Goal: Task Accomplishment & Management: Manage account settings

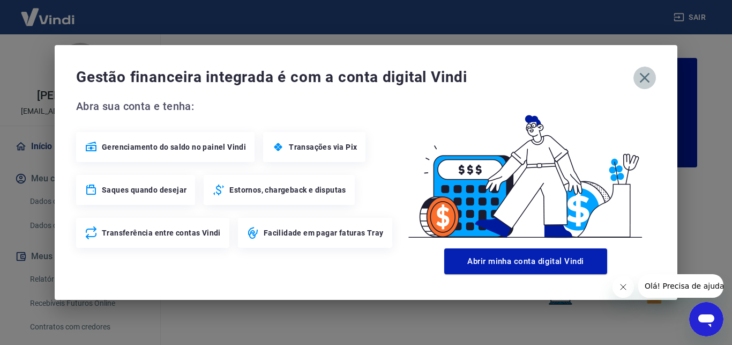
click at [646, 73] on icon "button" at bounding box center [644, 77] width 17 height 17
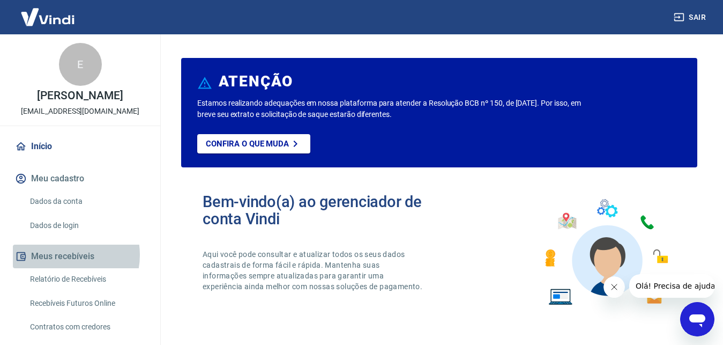
click at [61, 266] on button "Meus recebíveis" at bounding box center [80, 256] width 135 height 24
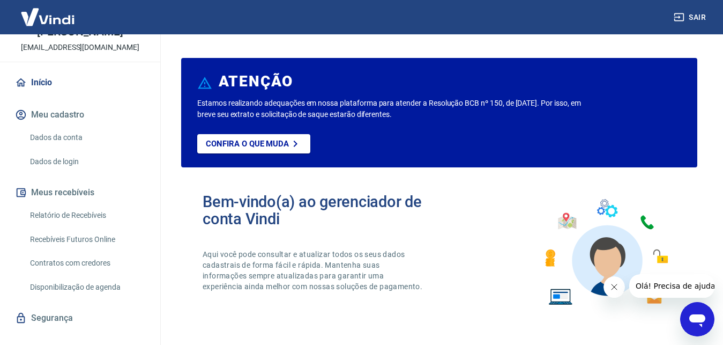
scroll to position [92, 0]
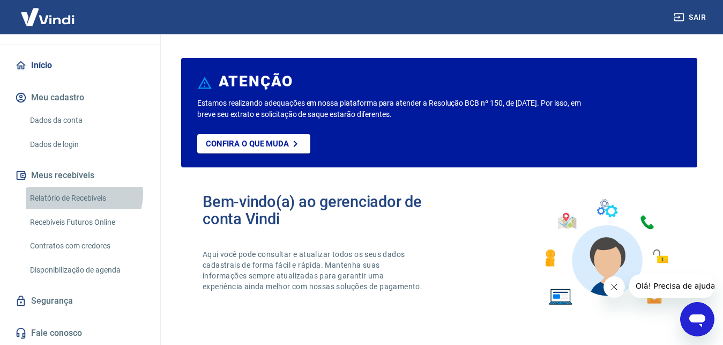
click at [83, 194] on link "Relatório de Recebíveis" at bounding box center [87, 198] width 122 height 22
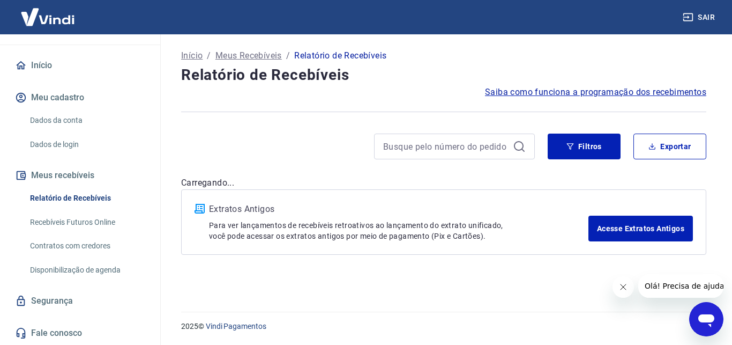
click at [57, 116] on link "Dados da conta" at bounding box center [87, 120] width 122 height 22
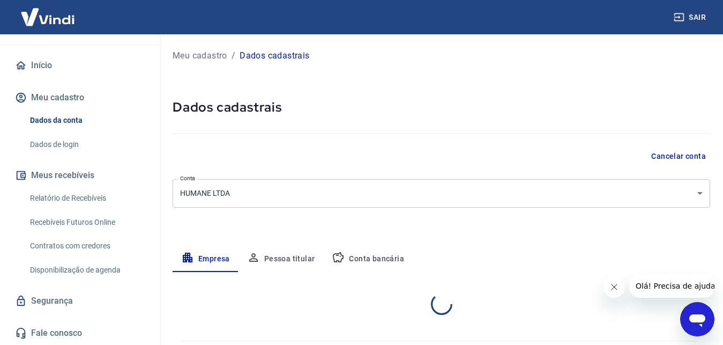
select select "GO"
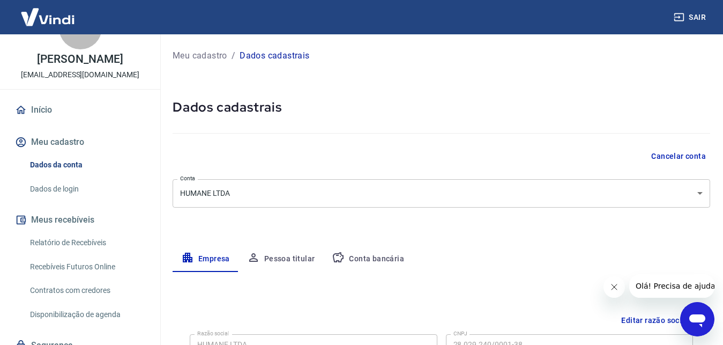
scroll to position [92, 0]
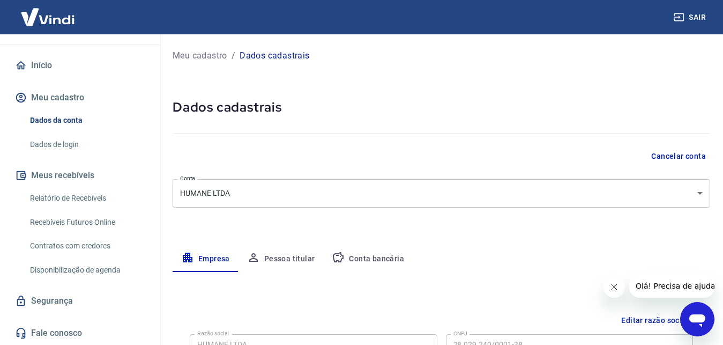
click at [36, 71] on link "Início" at bounding box center [80, 66] width 135 height 24
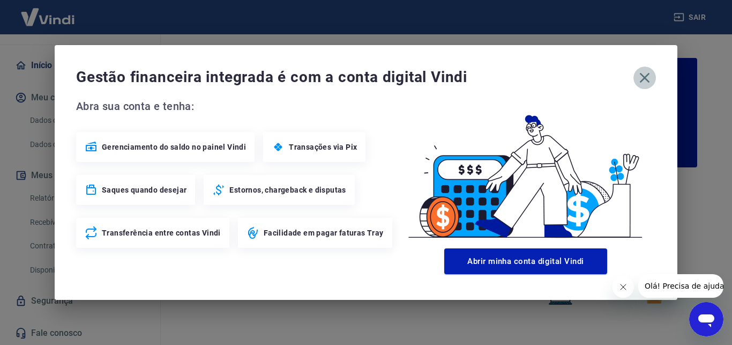
click at [647, 76] on icon "button" at bounding box center [645, 78] width 10 height 10
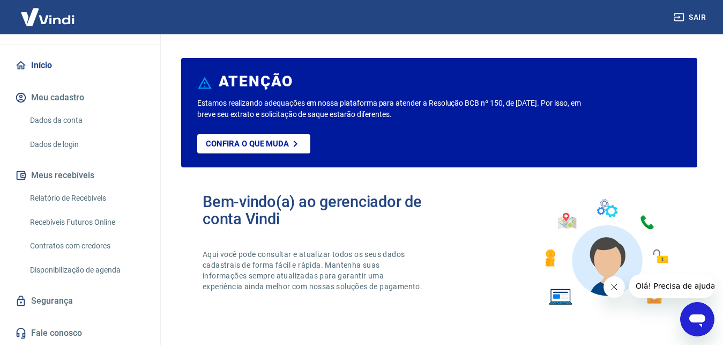
click at [51, 200] on link "Relatório de Recebíveis" at bounding box center [87, 198] width 122 height 22
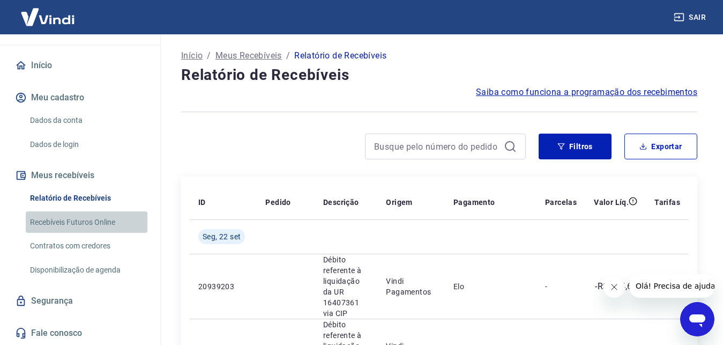
click at [104, 217] on link "Recebíveis Futuros Online" at bounding box center [87, 222] width 122 height 22
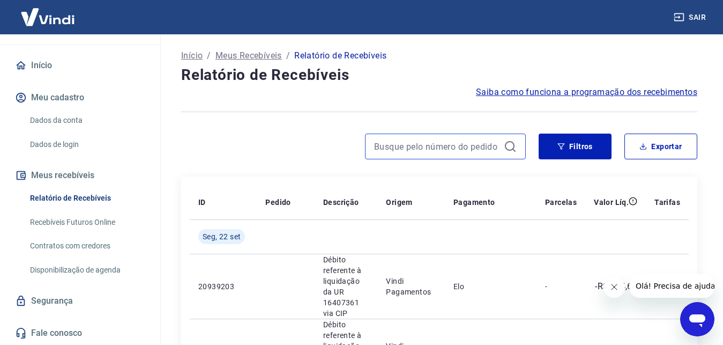
click at [436, 151] on input at bounding box center [436, 146] width 125 height 16
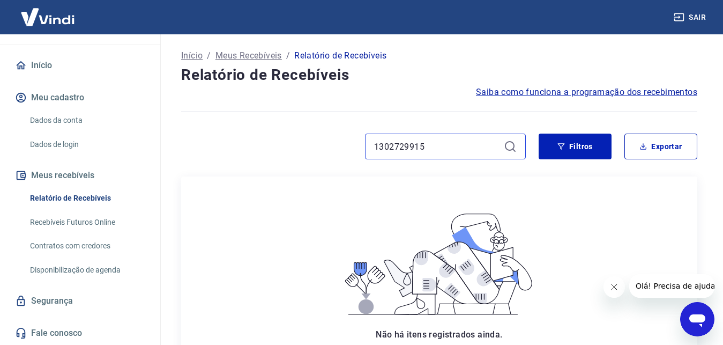
type input "1302729915"
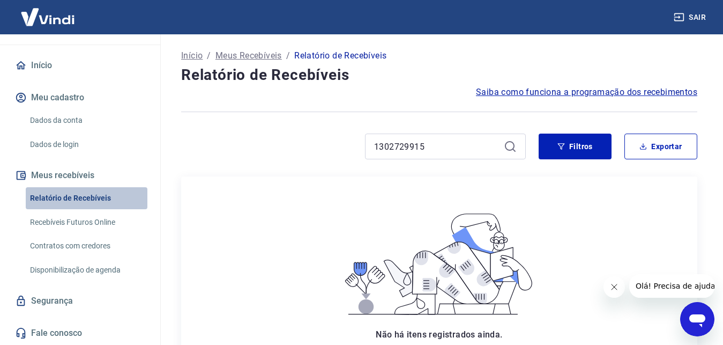
click at [99, 194] on link "Relatório de Recebíveis" at bounding box center [87, 198] width 122 height 22
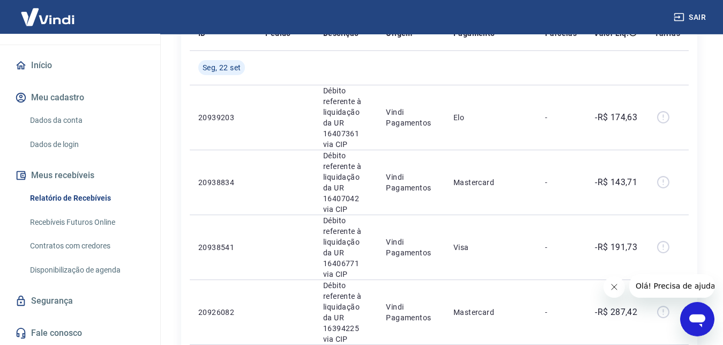
scroll to position [173, 0]
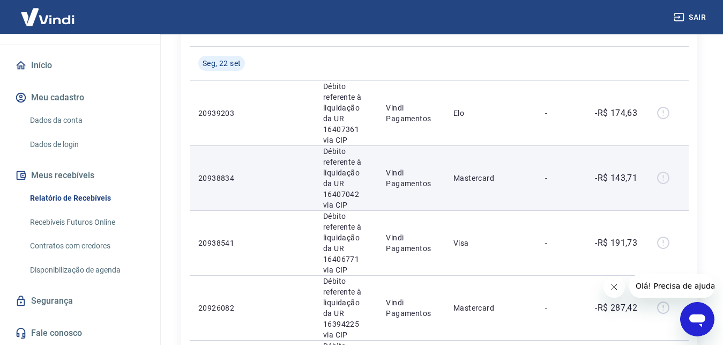
click at [665, 169] on div at bounding box center [668, 177] width 26 height 17
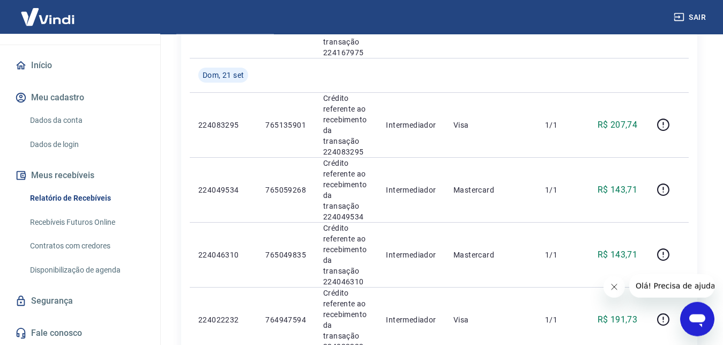
scroll to position [911, 0]
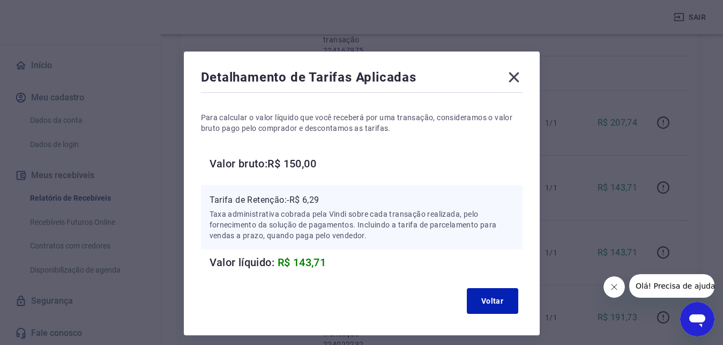
click at [514, 78] on icon at bounding box center [514, 77] width 10 height 10
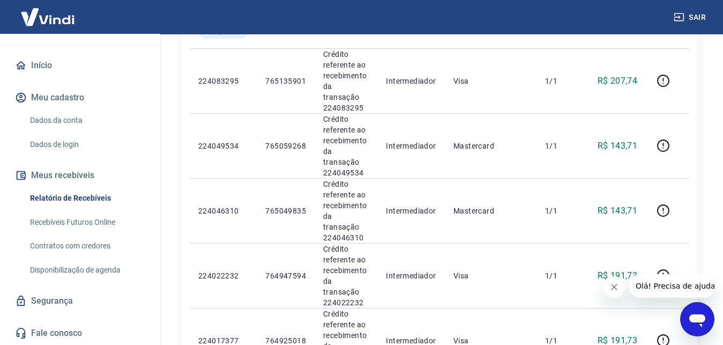
scroll to position [984, 0]
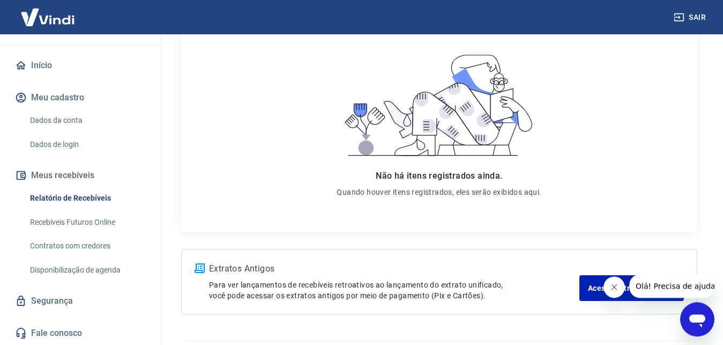
scroll to position [188, 0]
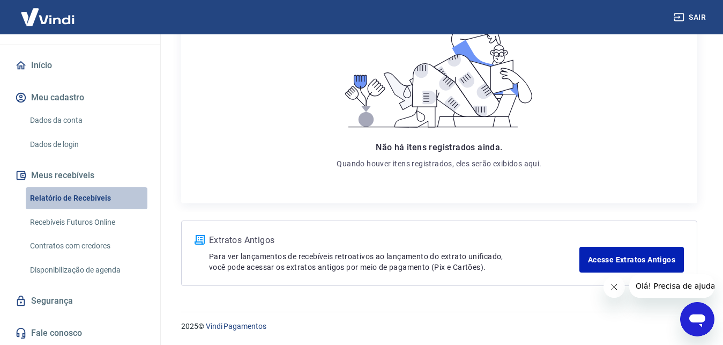
click at [90, 199] on link "Relatório de Recebíveis" at bounding box center [87, 198] width 122 height 22
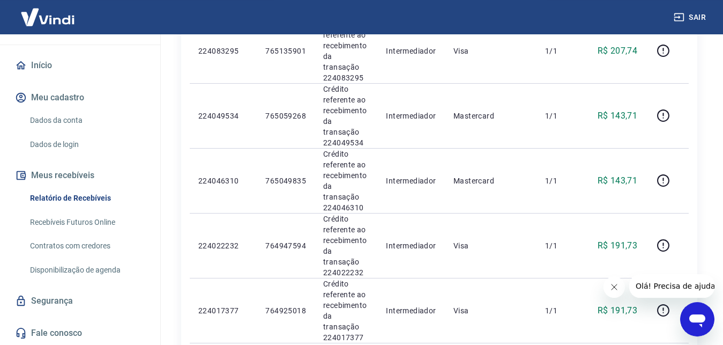
scroll to position [984, 0]
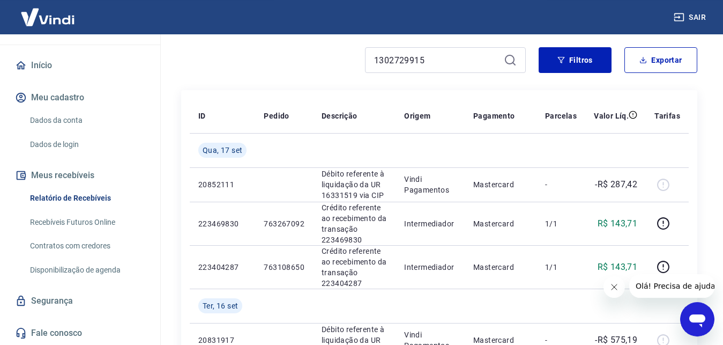
scroll to position [82, 0]
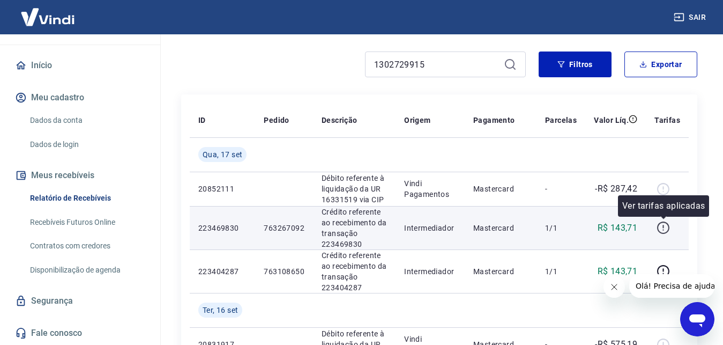
click at [666, 232] on icon "button" at bounding box center [663, 227] width 13 height 13
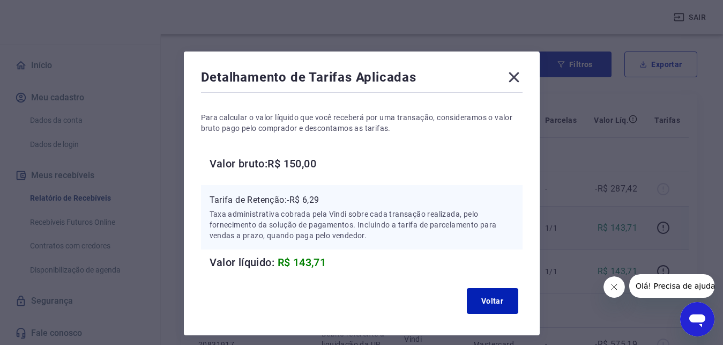
click at [516, 78] on icon at bounding box center [514, 77] width 10 height 10
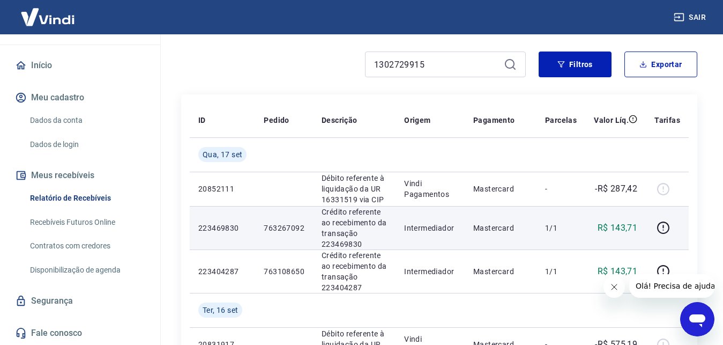
click at [516, 78] on div "1302729915 Filtros Exportar" at bounding box center [439, 68] width 516 height 34
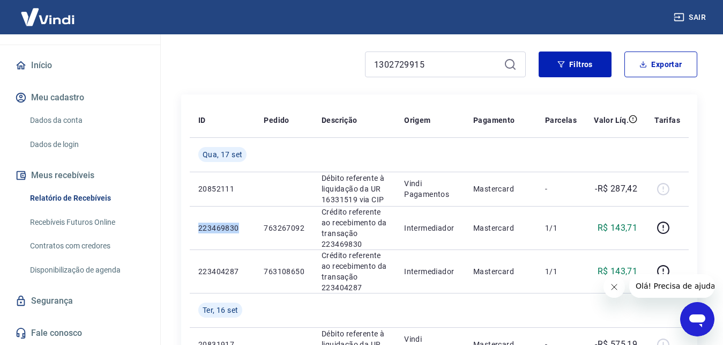
drag, startPoint x: 237, startPoint y: 227, endPoint x: 183, endPoint y: 228, distance: 54.2
copy p "223469830"
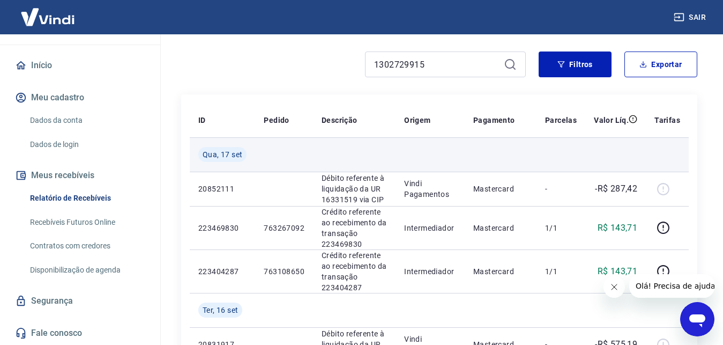
click at [448, 157] on td at bounding box center [430, 154] width 69 height 34
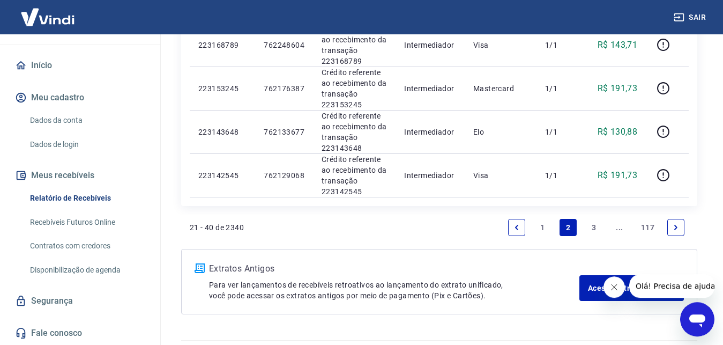
scroll to position [930, 0]
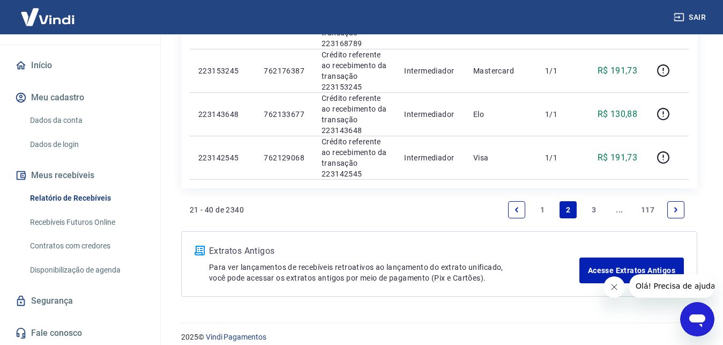
click at [596, 207] on link "3" at bounding box center [593, 209] width 17 height 17
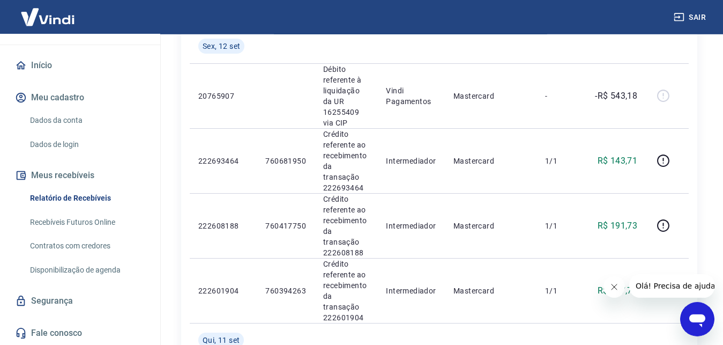
scroll to position [1064, 0]
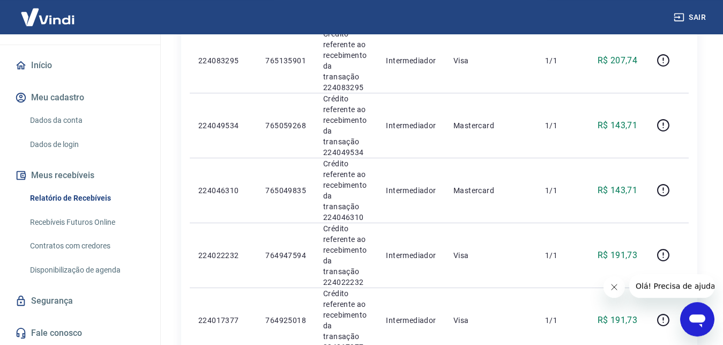
scroll to position [984, 0]
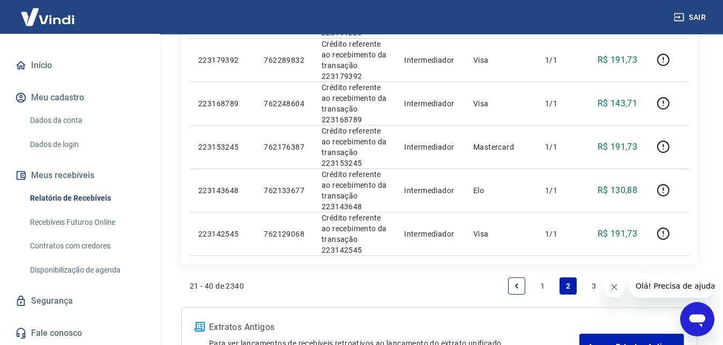
scroll to position [897, 0]
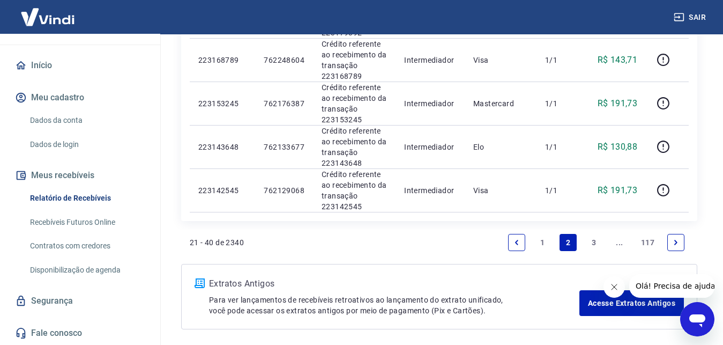
click at [591, 243] on link "3" at bounding box center [593, 242] width 17 height 17
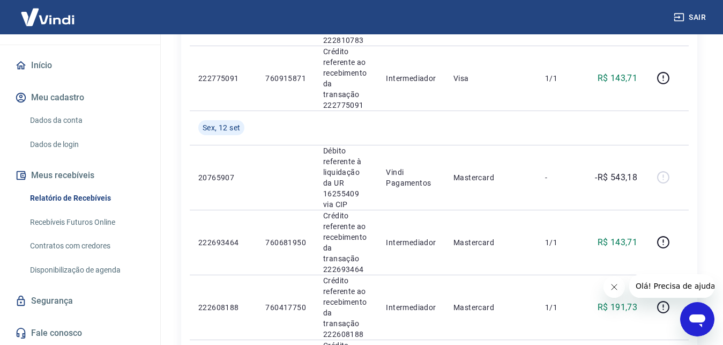
scroll to position [948, 0]
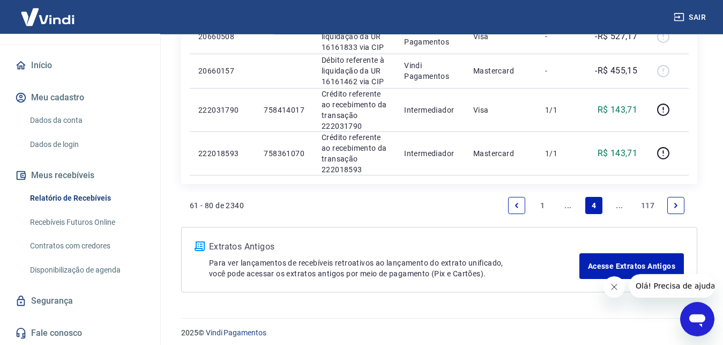
scroll to position [961, 0]
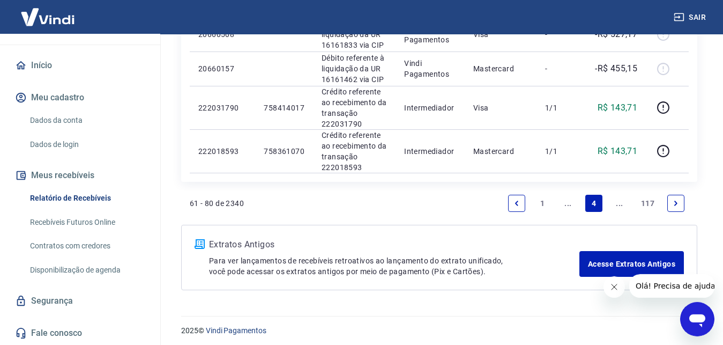
click at [546, 201] on link "1" at bounding box center [542, 203] width 17 height 17
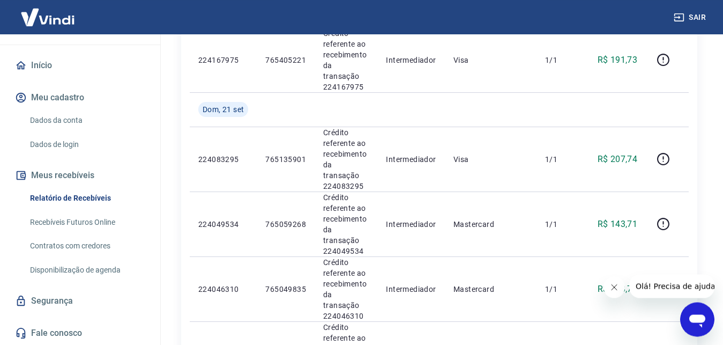
scroll to position [902, 0]
